Goal: Transaction & Acquisition: Download file/media

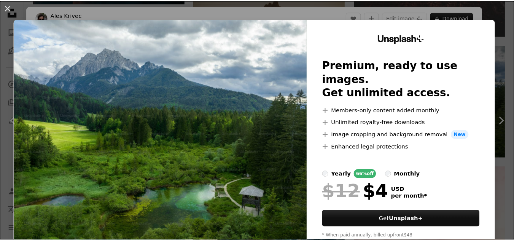
scroll to position [1980, 0]
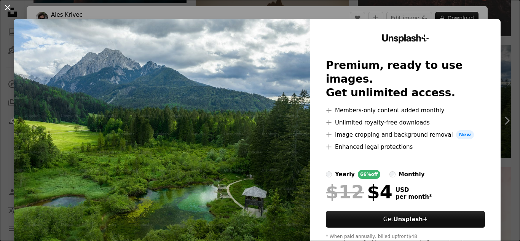
click at [8, 8] on button "An X shape" at bounding box center [7, 7] width 9 height 9
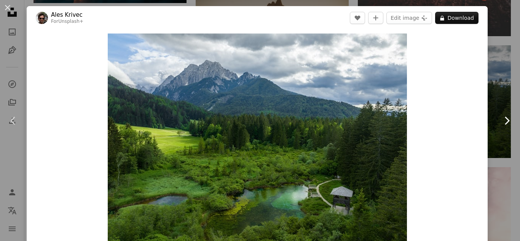
click at [505, 121] on icon at bounding box center [507, 120] width 5 height 8
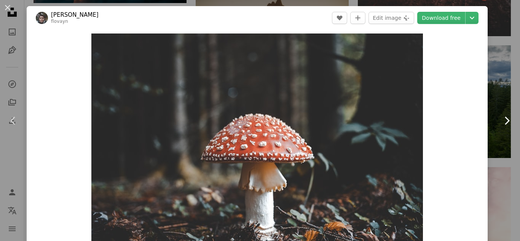
click at [505, 121] on icon at bounding box center [507, 120] width 5 height 8
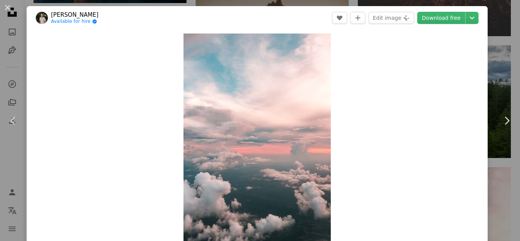
click at [11, 11] on button "An X shape" at bounding box center [7, 7] width 9 height 9
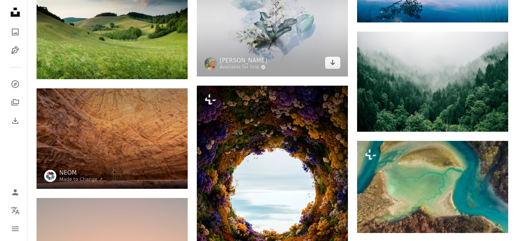
scroll to position [2893, 0]
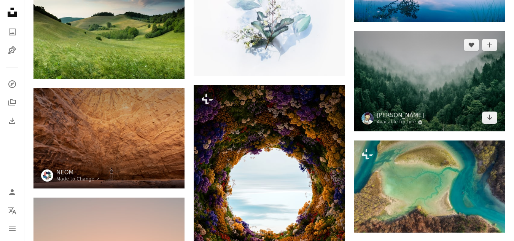
click at [482, 73] on img at bounding box center [429, 81] width 151 height 100
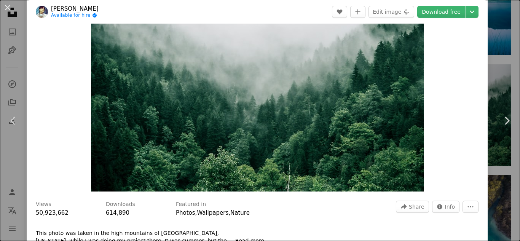
scroll to position [76, 0]
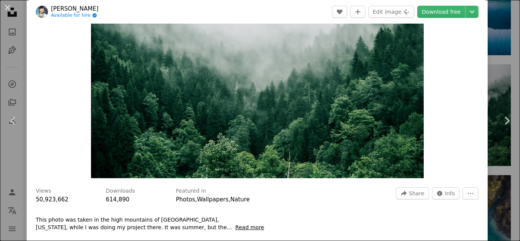
click at [466, 4] on header "[PERSON_NAME] Available for hire A checkmark inside of a circle A heart A plus …" at bounding box center [257, 12] width 461 height 24
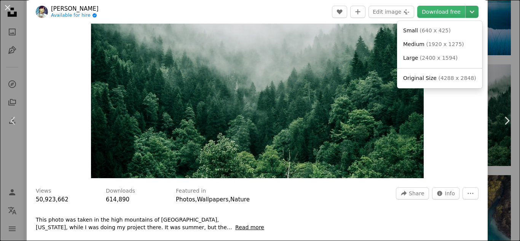
click at [466, 11] on icon "Chevron down" at bounding box center [472, 11] width 12 height 9
click at [454, 76] on span "( 4288 x 2848 )" at bounding box center [457, 78] width 38 height 6
